Goal: Task Accomplishment & Management: Manage account settings

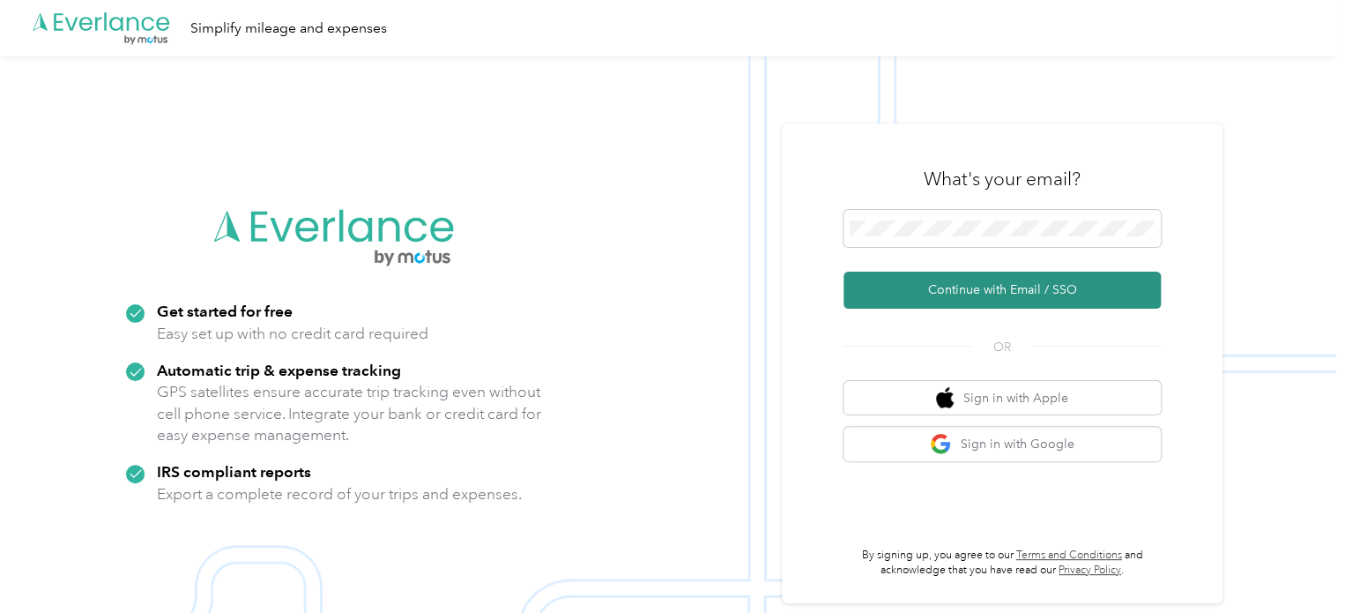
click at [962, 287] on button "Continue with Email / SSO" at bounding box center [1002, 290] width 317 height 37
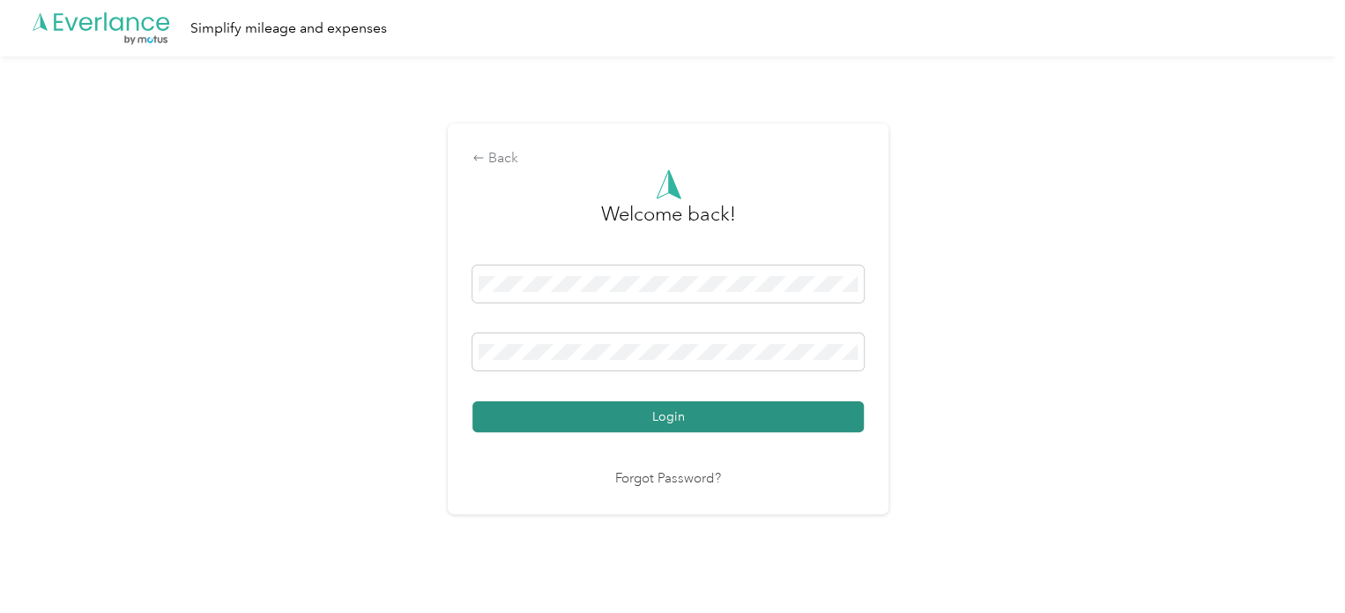
click at [712, 406] on button "Login" at bounding box center [668, 416] width 391 height 31
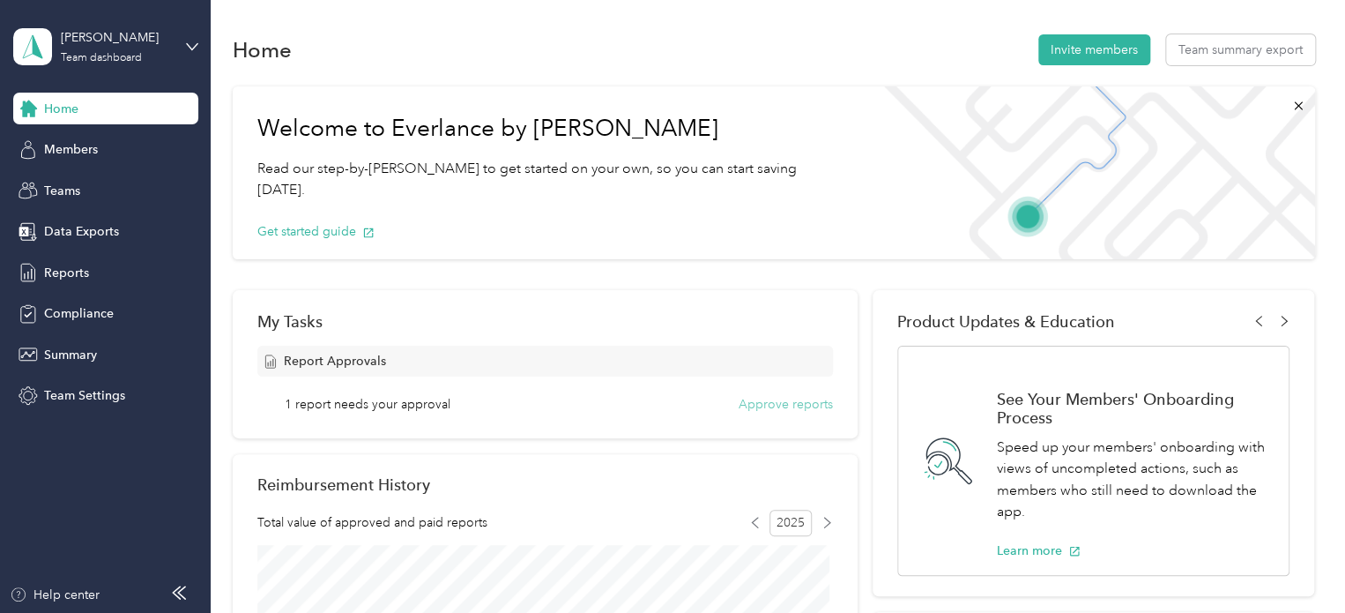
click at [804, 406] on button "Approve reports" at bounding box center [786, 404] width 94 height 19
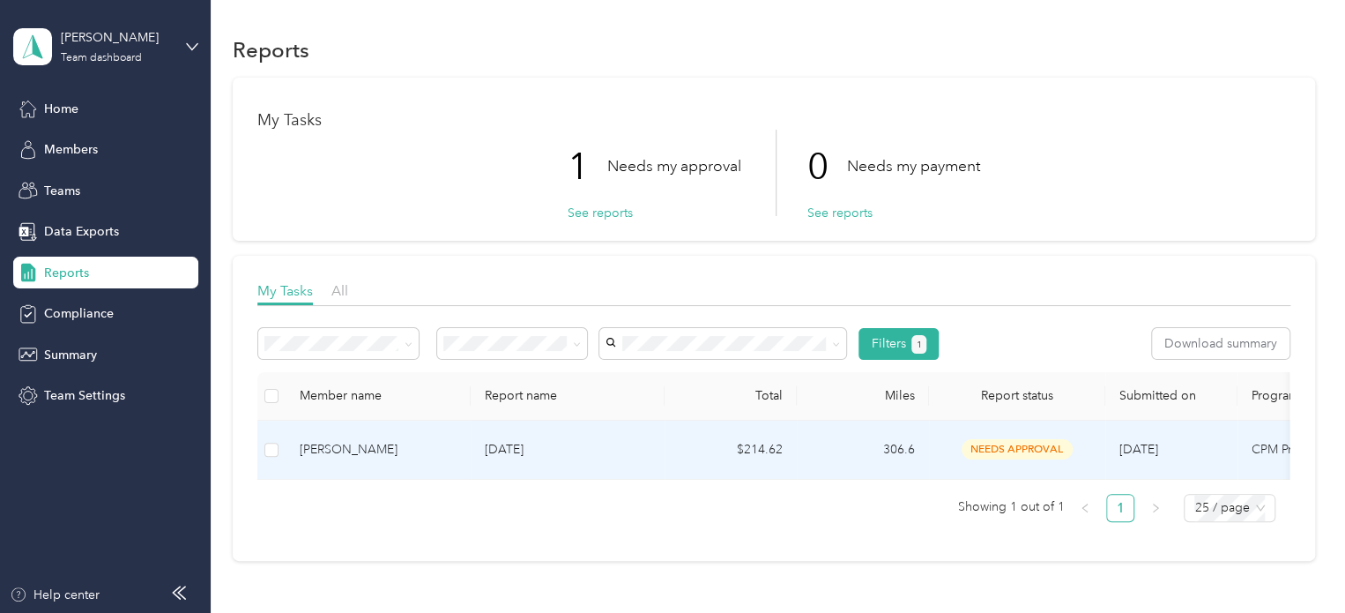
click at [377, 449] on div "[PERSON_NAME]" at bounding box center [378, 449] width 157 height 19
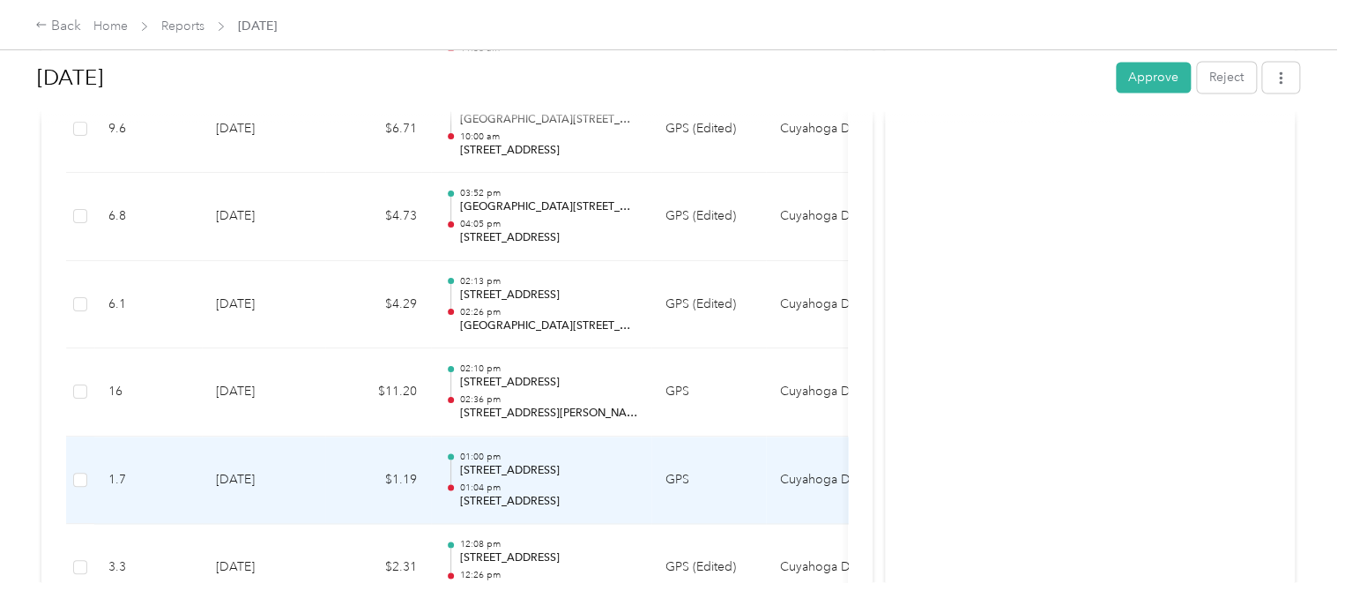
scroll to position [5275, 0]
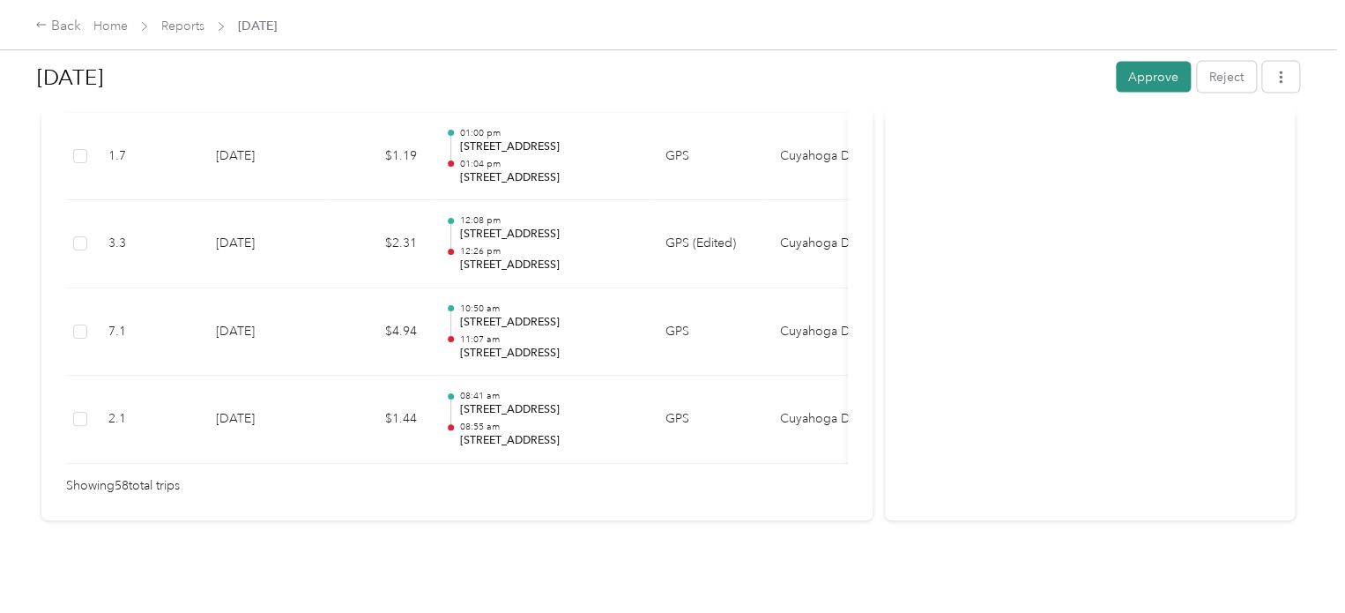
click at [1145, 85] on button "Approve" at bounding box center [1153, 77] width 75 height 31
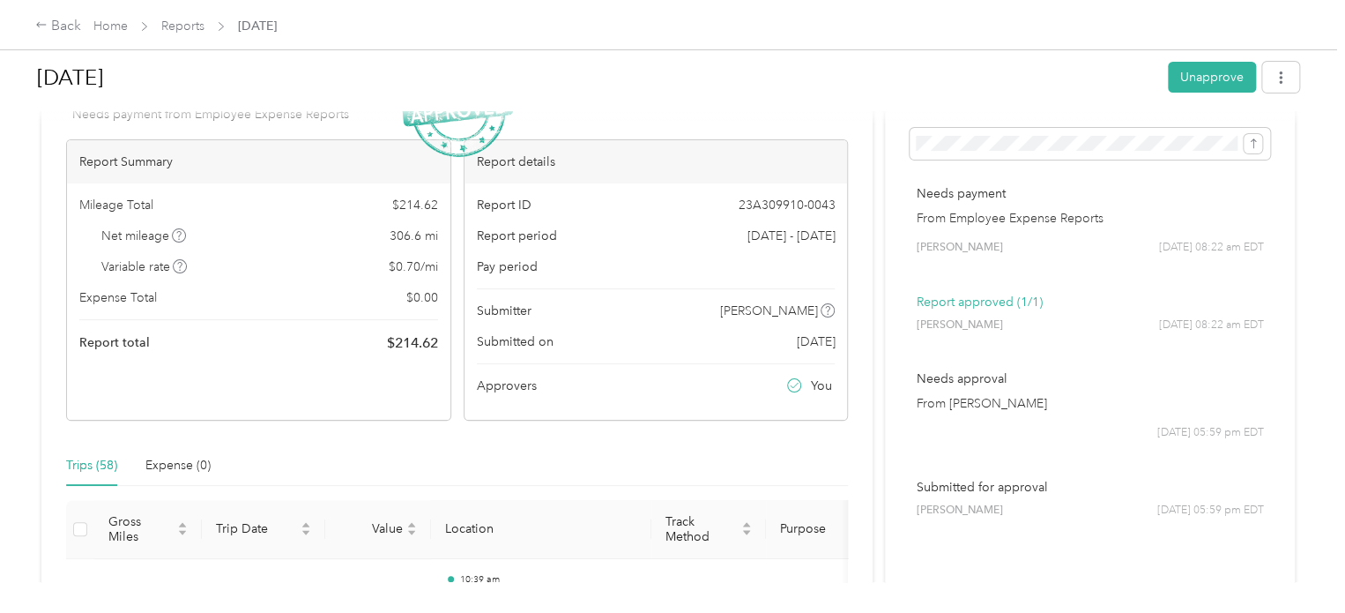
scroll to position [0, 0]
